Goal: Feedback & Contribution: Submit feedback/report problem

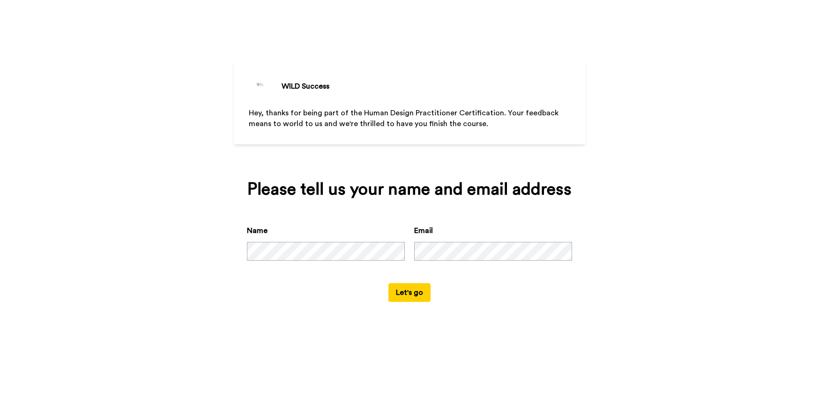
click at [470, 315] on div "Please tell us your name and email address Name Email Let's go" at bounding box center [409, 241] width 351 height 148
click at [408, 302] on button "Let's go" at bounding box center [409, 292] width 42 height 19
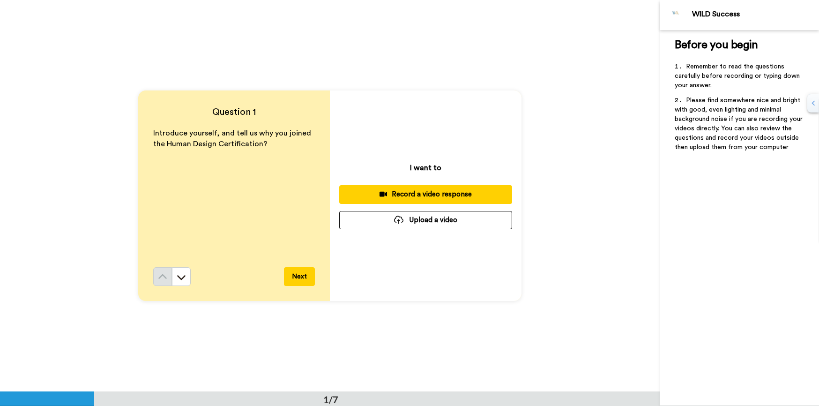
click at [425, 193] on div "Record a video response" at bounding box center [426, 194] width 158 height 10
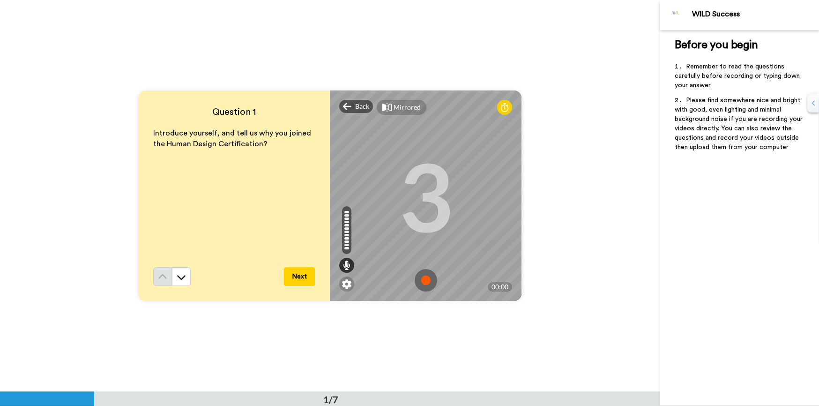
click at [426, 279] on img at bounding box center [426, 280] width 22 height 22
click at [296, 277] on button "Next" at bounding box center [299, 276] width 31 height 19
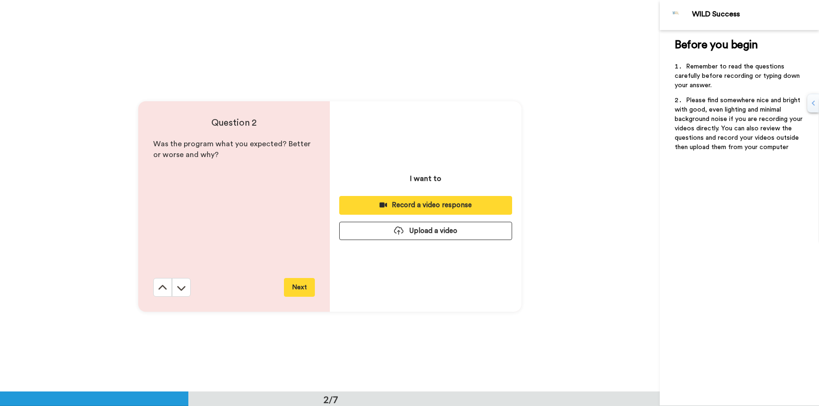
scroll to position [392, 0]
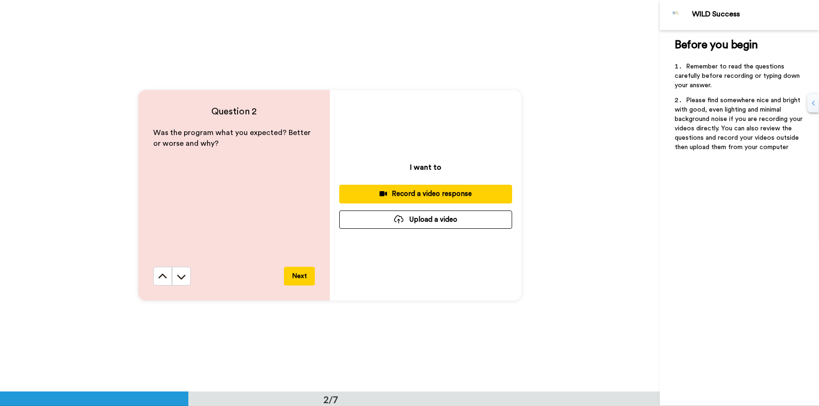
click at [407, 193] on div "Record a video response" at bounding box center [426, 194] width 158 height 10
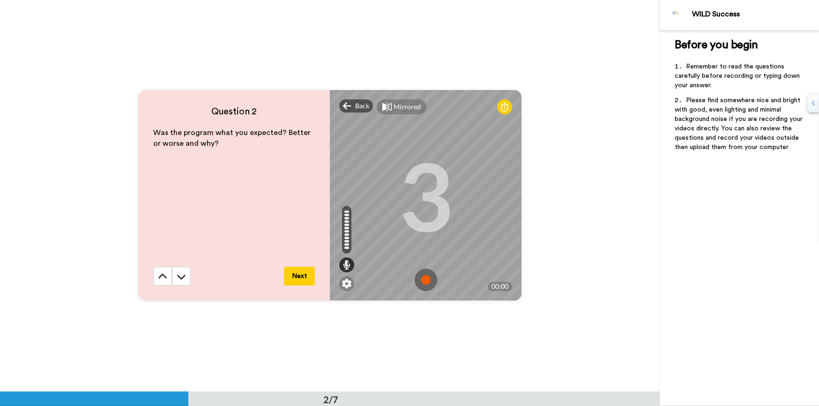
click at [426, 281] on img at bounding box center [426, 280] width 22 height 22
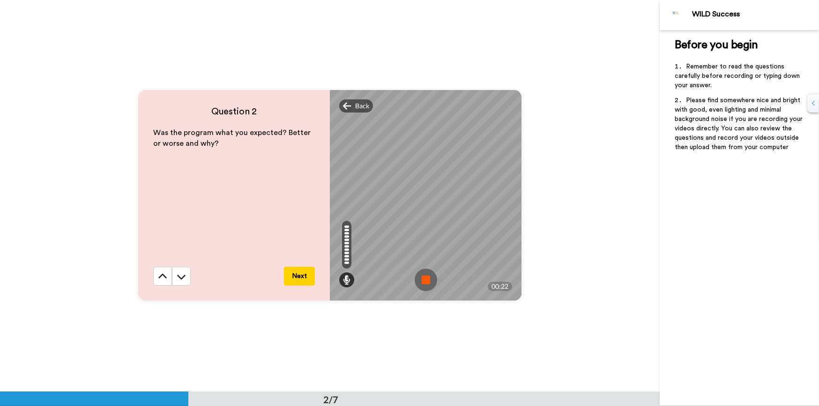
click at [423, 279] on img at bounding box center [426, 280] width 22 height 22
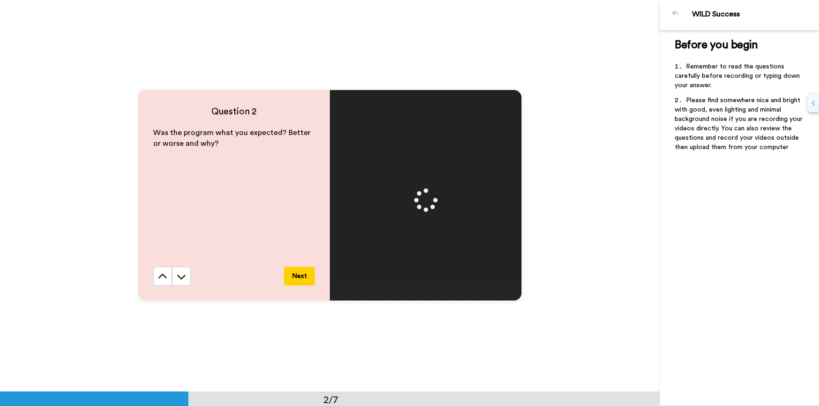
click at [299, 276] on button "Next" at bounding box center [299, 276] width 31 height 19
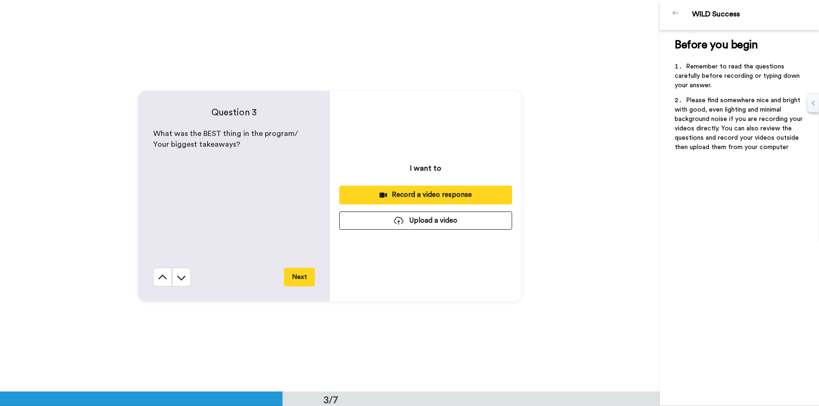
scroll to position [783, 0]
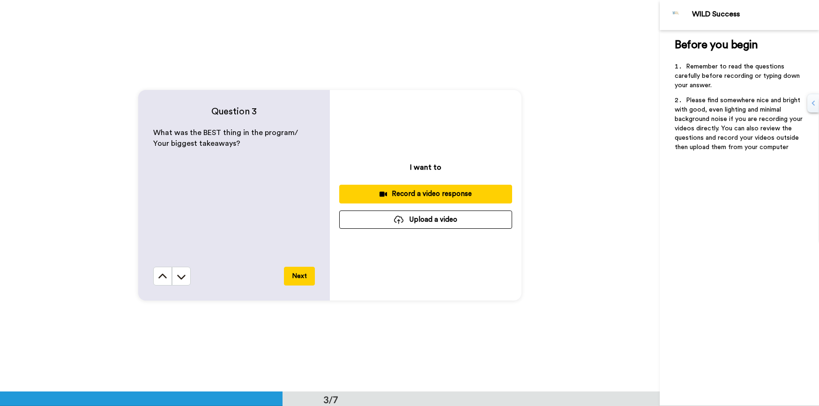
click at [424, 193] on div "Record a video response" at bounding box center [426, 194] width 158 height 10
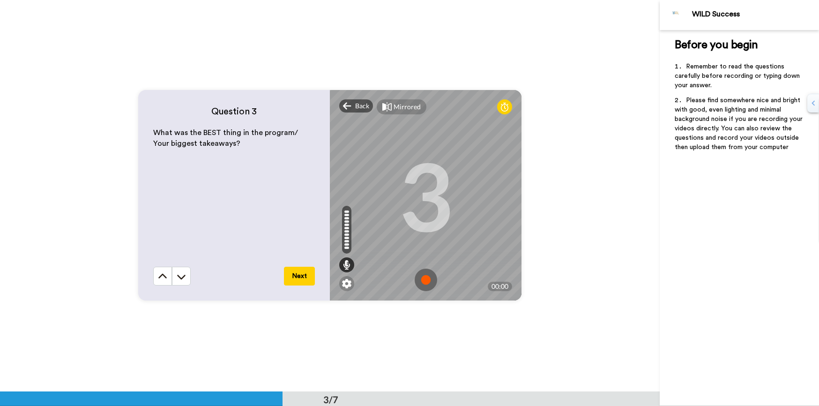
click at [426, 278] on img at bounding box center [426, 280] width 22 height 22
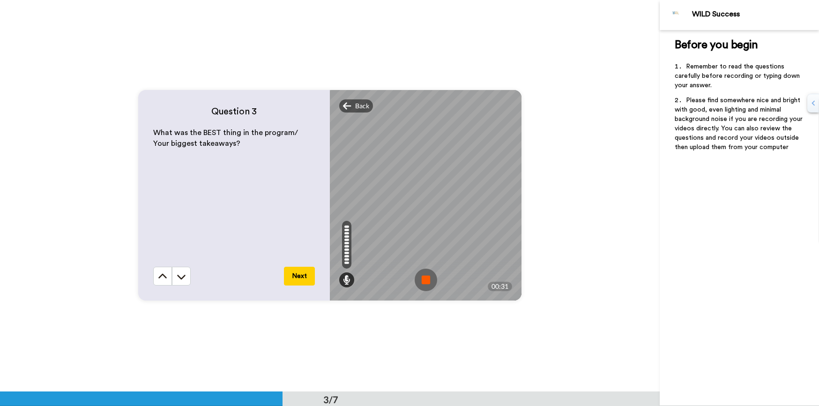
click at [432, 282] on img at bounding box center [426, 280] width 22 height 22
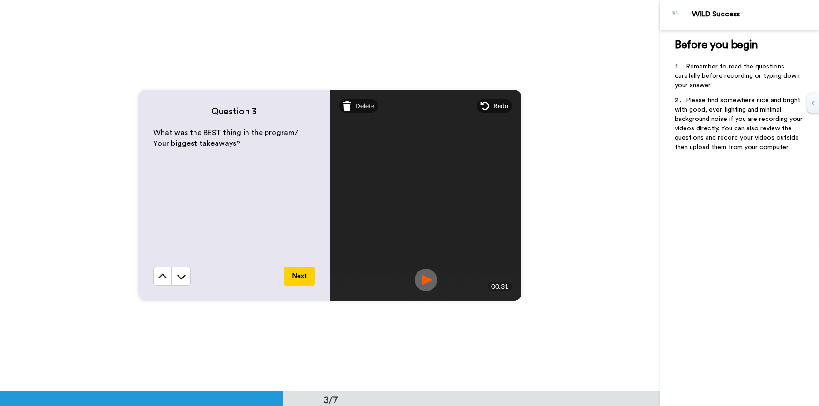
click at [297, 275] on button "Next" at bounding box center [299, 276] width 31 height 19
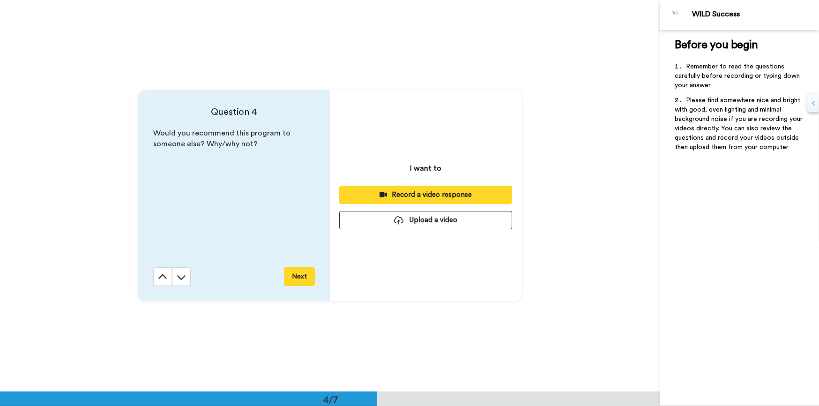
scroll to position [1174, 0]
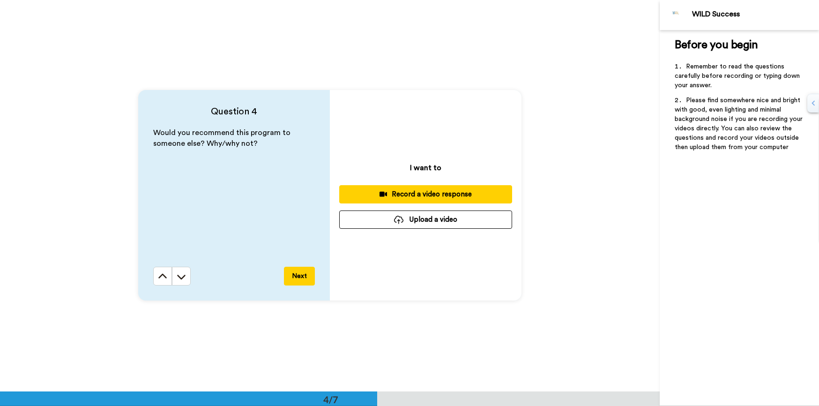
click at [414, 193] on div "Record a video response" at bounding box center [426, 194] width 158 height 10
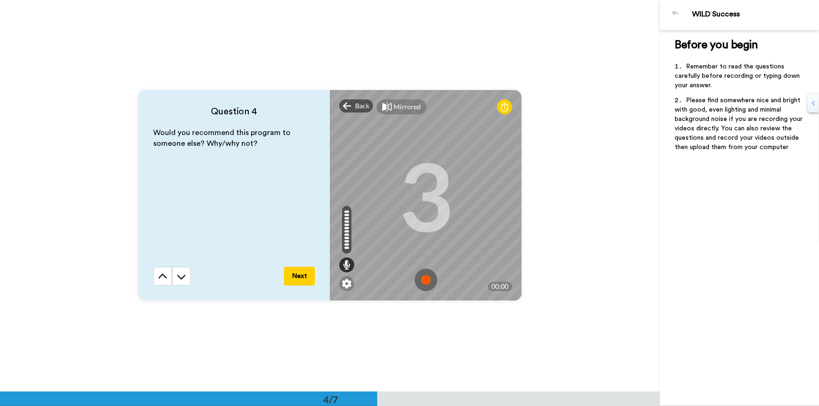
click at [428, 281] on img at bounding box center [426, 280] width 22 height 22
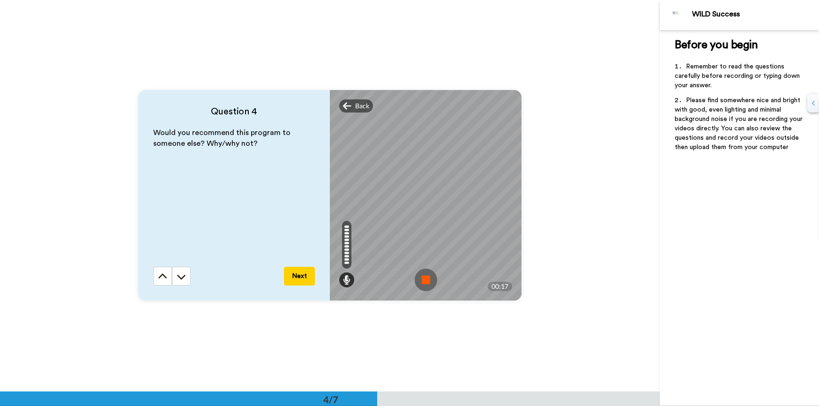
click at [299, 278] on button "Next" at bounding box center [299, 276] width 31 height 19
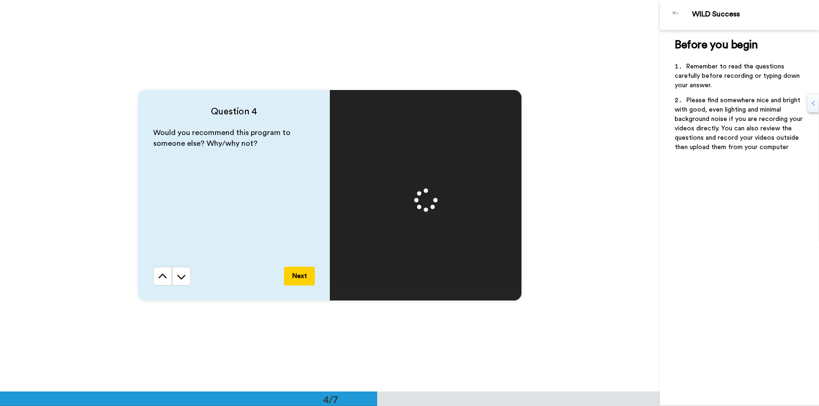
click at [298, 276] on button "Next" at bounding box center [299, 276] width 31 height 19
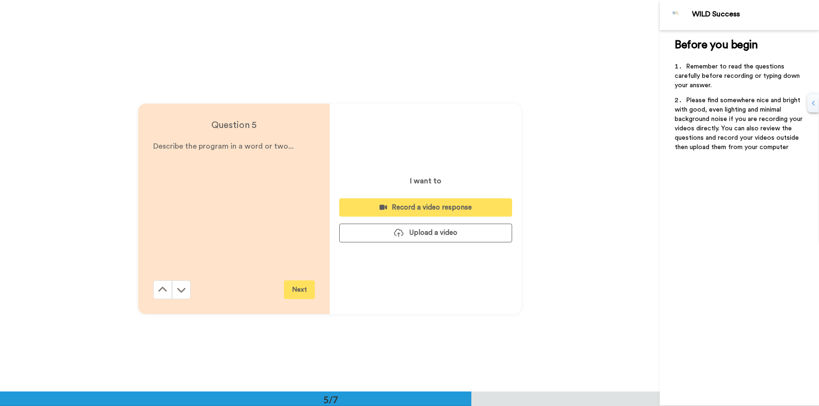
scroll to position [1566, 0]
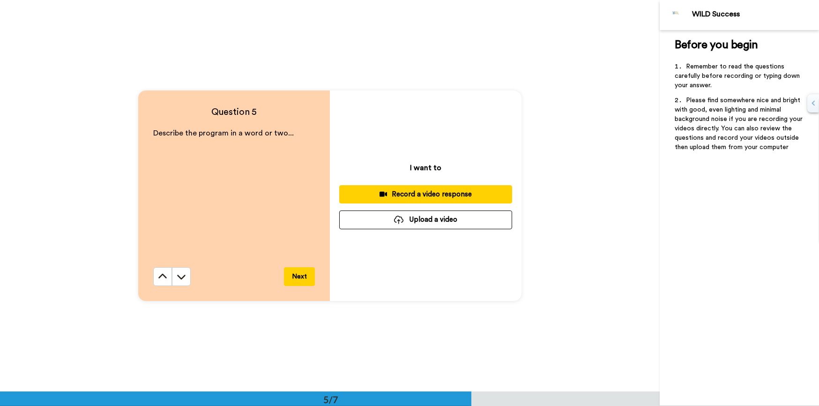
click at [426, 192] on div "Record a video response" at bounding box center [426, 194] width 158 height 10
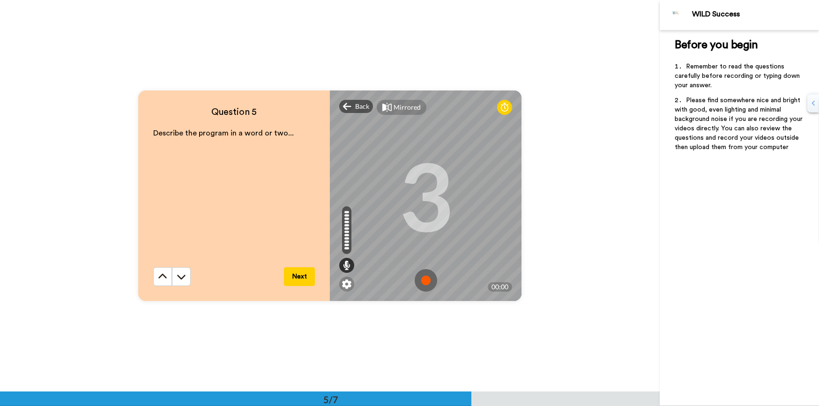
click at [425, 279] on img at bounding box center [426, 280] width 22 height 22
click at [299, 275] on button "Next" at bounding box center [299, 276] width 31 height 19
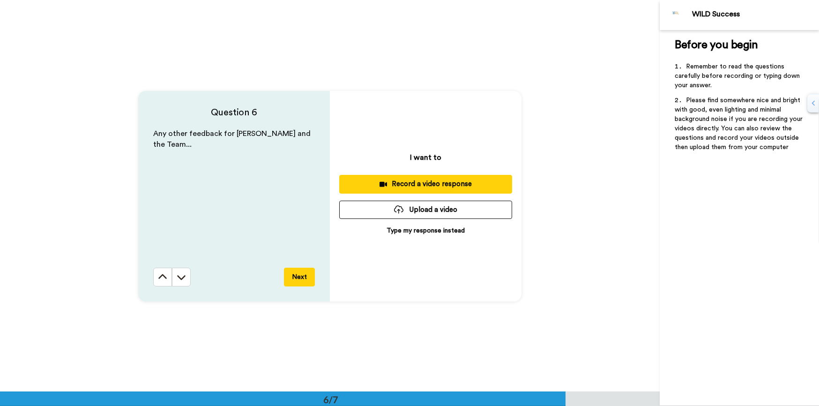
scroll to position [1957, 0]
click at [299, 274] on button "Next" at bounding box center [299, 276] width 31 height 19
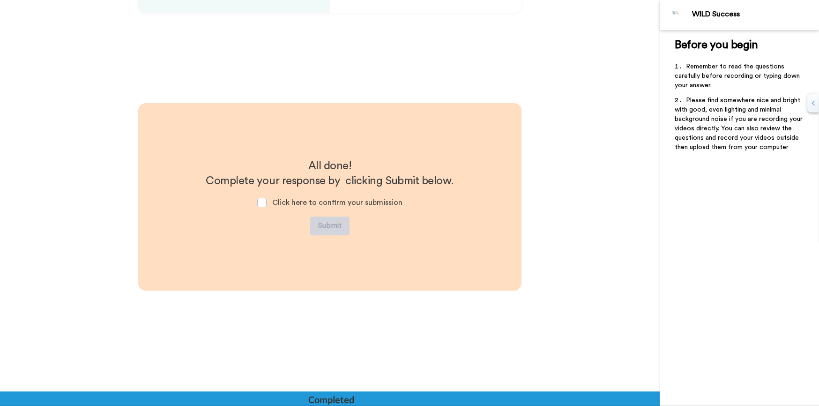
scroll to position [2247, 0]
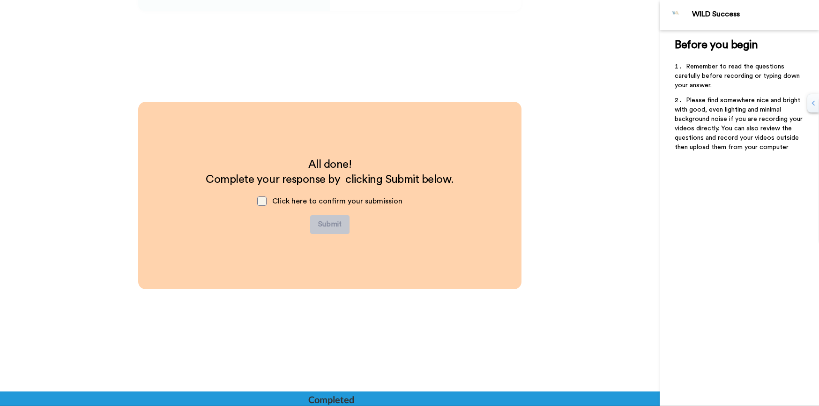
click at [264, 200] on span at bounding box center [261, 200] width 9 height 9
click at [331, 222] on button "Submit" at bounding box center [329, 224] width 39 height 19
